Goal: Task Accomplishment & Management: Complete application form

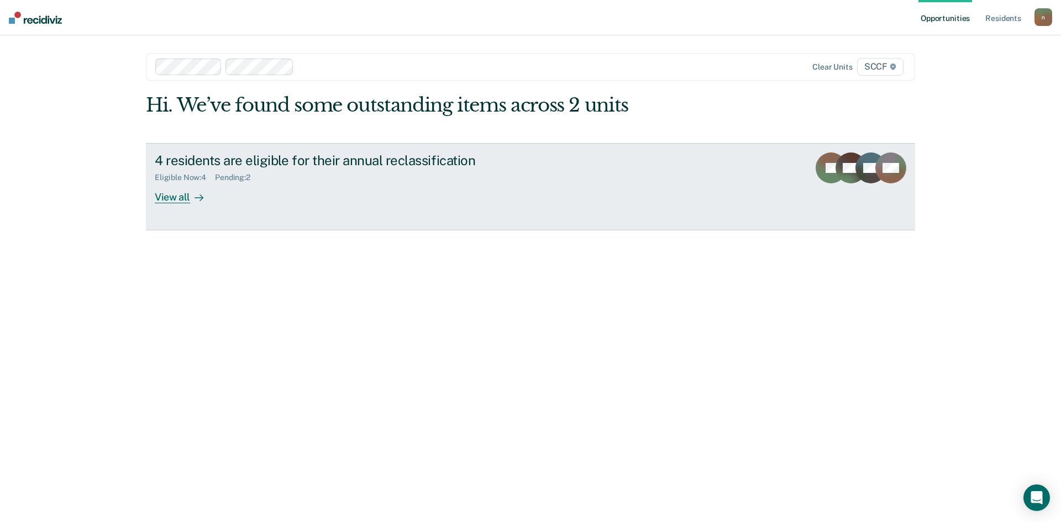
click at [521, 189] on div "4 residents are eligible for their annual reclassification Eligible Now : 4 Pen…" at bounding box center [362, 177] width 414 height 51
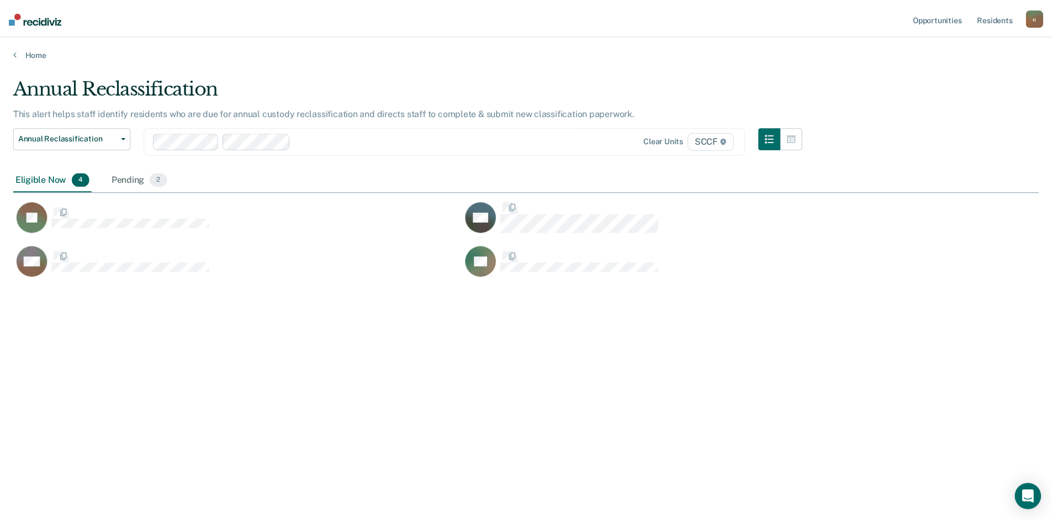
scroll to position [355, 1026]
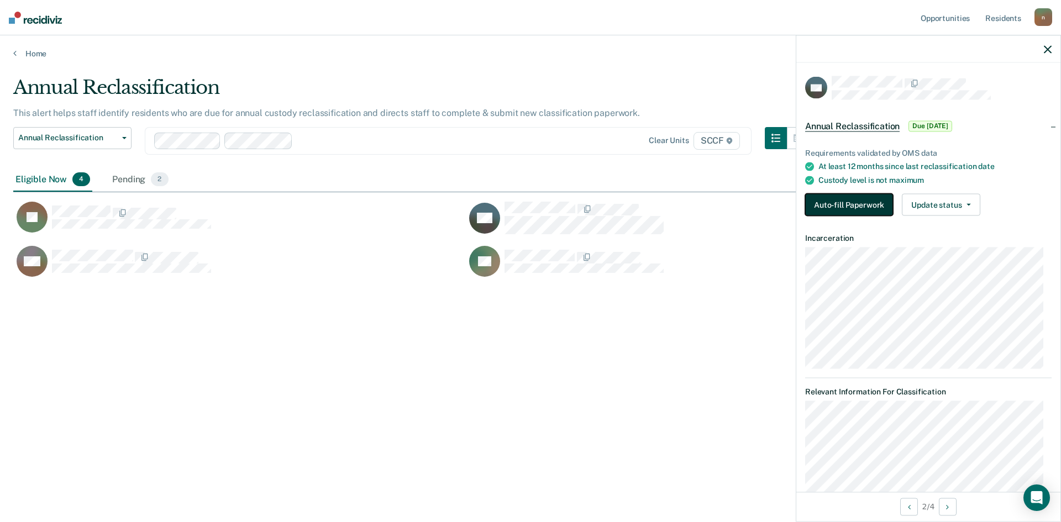
click at [857, 204] on button "Auto-fill Paperwork" at bounding box center [849, 205] width 88 height 22
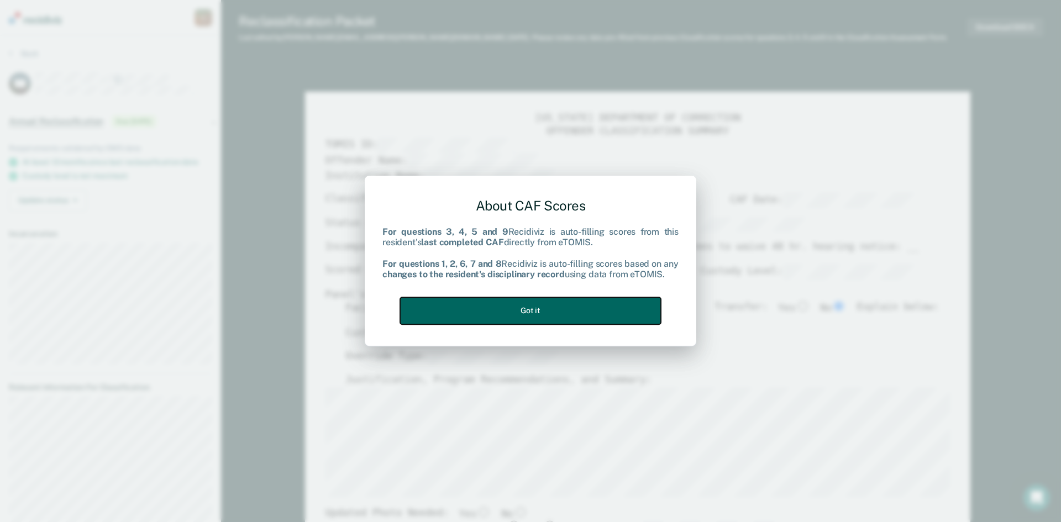
click at [528, 307] on button "Got it" at bounding box center [530, 310] width 261 height 27
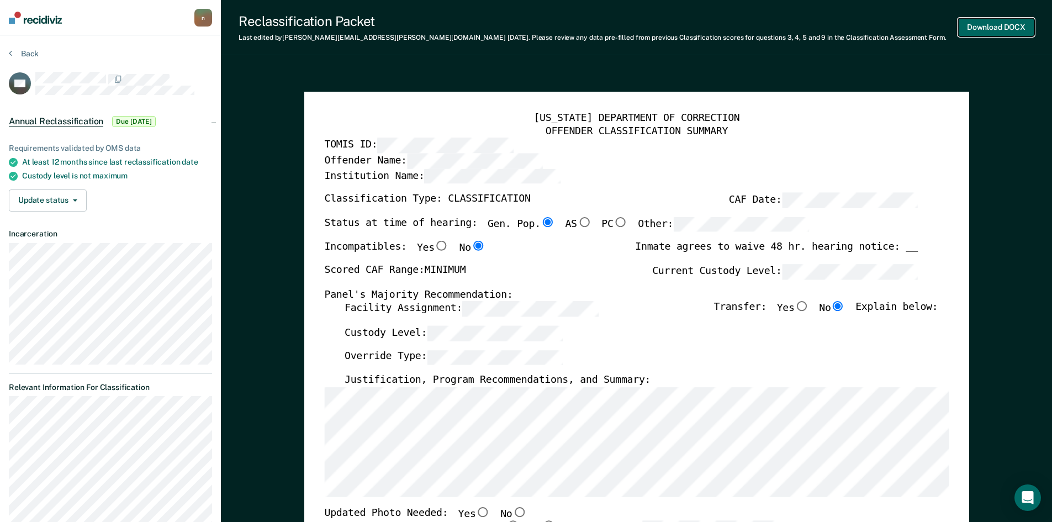
click at [996, 24] on button "Download DOCX" at bounding box center [996, 27] width 76 height 18
type textarea "x"
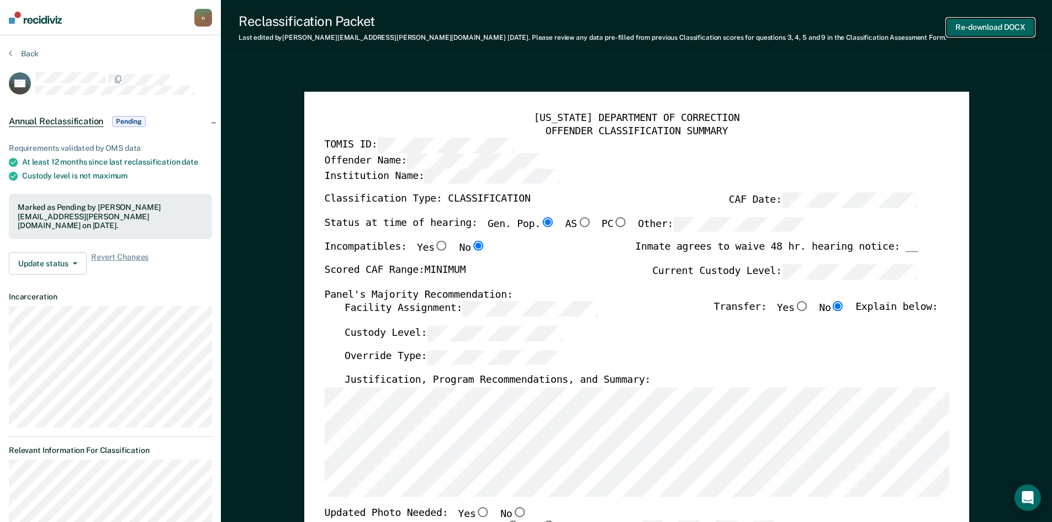
click at [997, 23] on button "Re-download DOCX" at bounding box center [991, 27] width 88 height 18
